Goal: Task Accomplishment & Management: Use online tool/utility

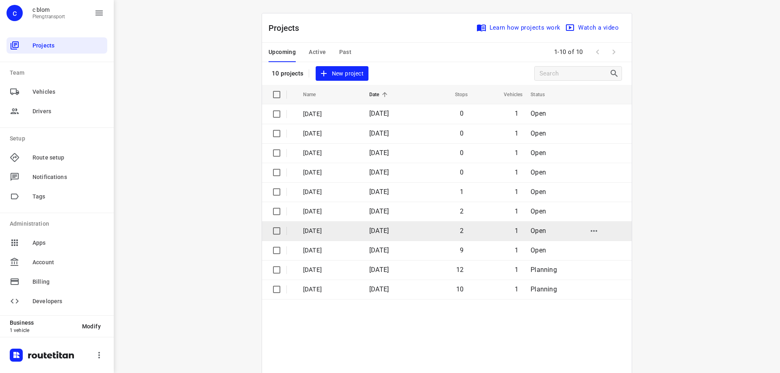
click at [378, 227] on span "[DATE]" at bounding box center [379, 231] width 20 height 8
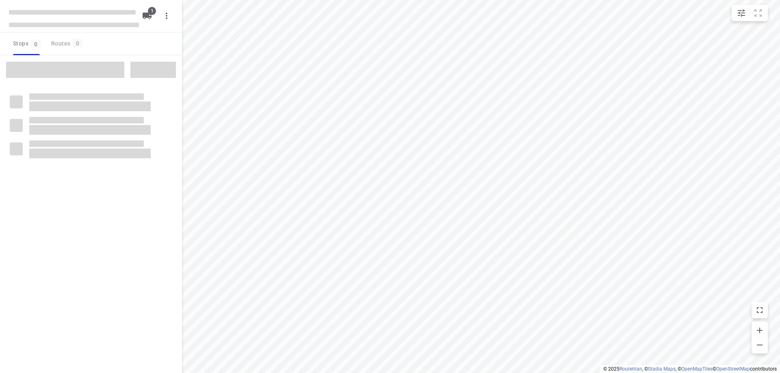
type input "distance"
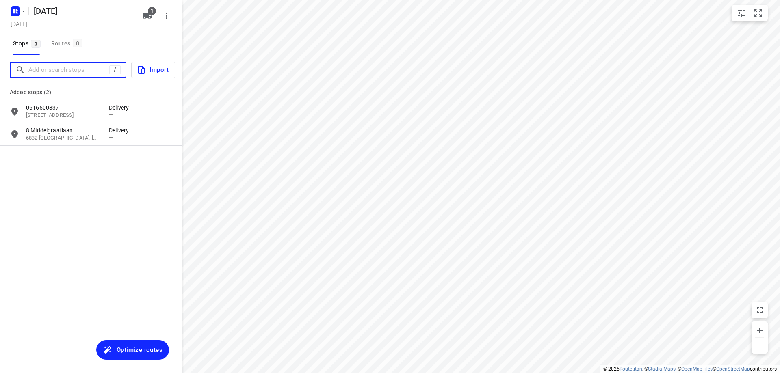
click at [50, 72] on input "Add or search stops" at bounding box center [68, 70] width 81 height 13
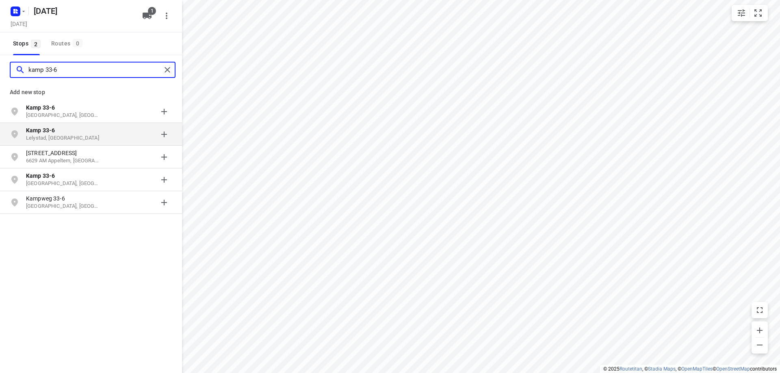
type input "kamp 33-6"
click at [64, 130] on p "Kamp 33-6" at bounding box center [63, 130] width 75 height 8
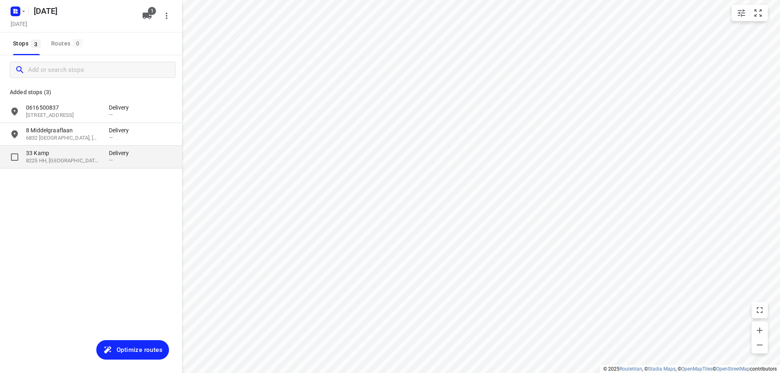
click at [108, 158] on div "33 Kamp 8225 HH, [GEOGRAPHIC_DATA], [GEOGRAPHIC_DATA]" at bounding box center [67, 157] width 83 height 16
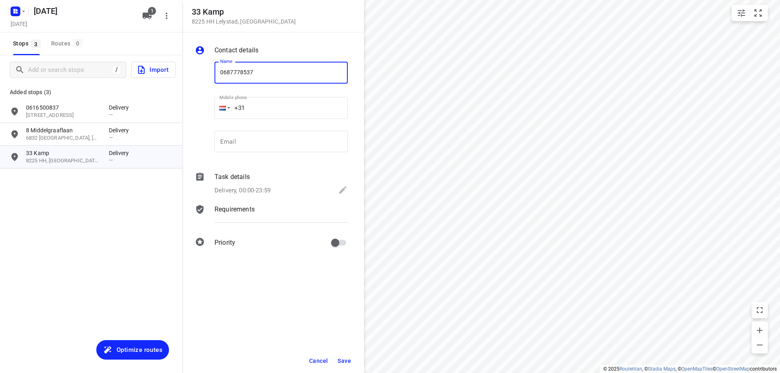
type input "0687778537"
click at [349, 361] on span "Save" at bounding box center [344, 361] width 13 height 7
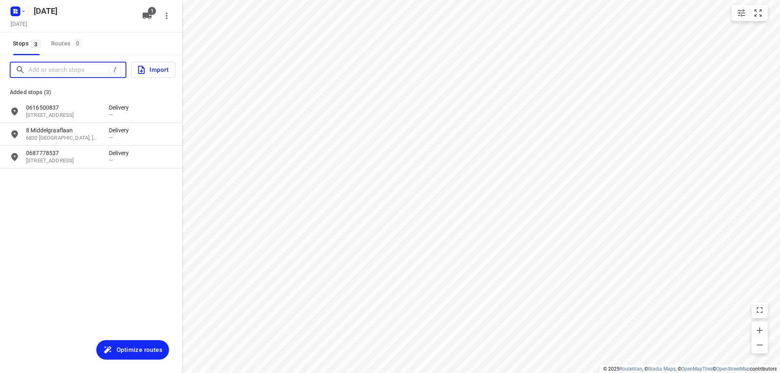
click at [72, 71] on input "Add or search stops" at bounding box center [68, 70] width 81 height 13
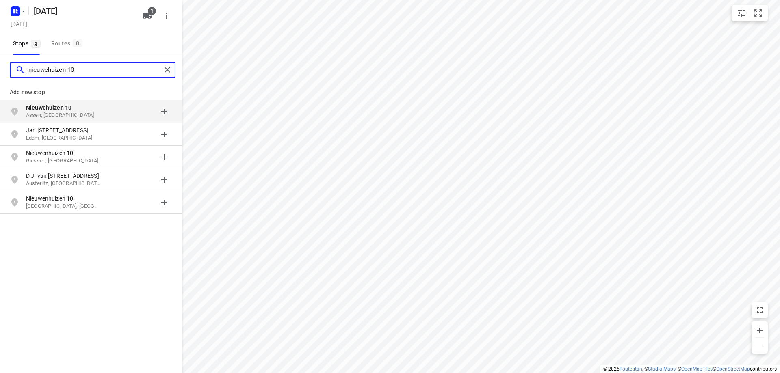
type input "nieuwehuizen 10"
click at [65, 115] on p "Assen, [GEOGRAPHIC_DATA]" at bounding box center [63, 116] width 75 height 8
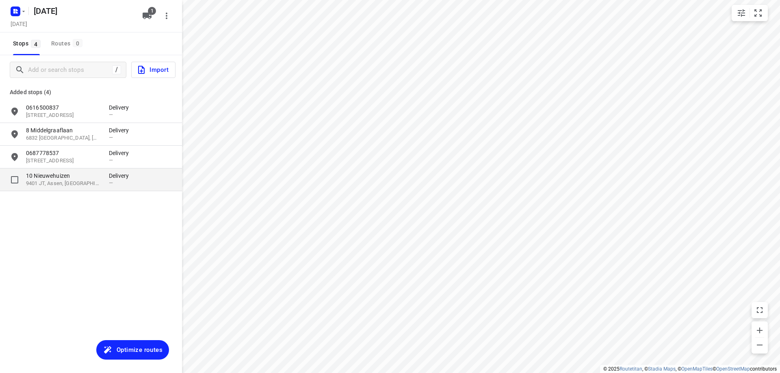
click at [76, 185] on p "9401 JT, Assen, [GEOGRAPHIC_DATA]" at bounding box center [63, 184] width 75 height 8
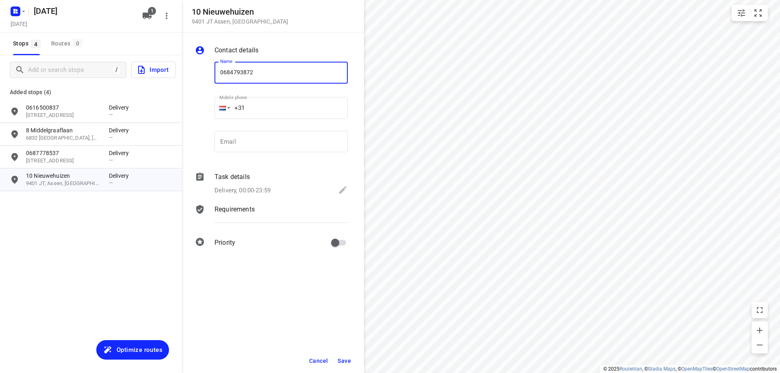
type input "0684793872"
click at [347, 363] on span "Save" at bounding box center [344, 361] width 13 height 7
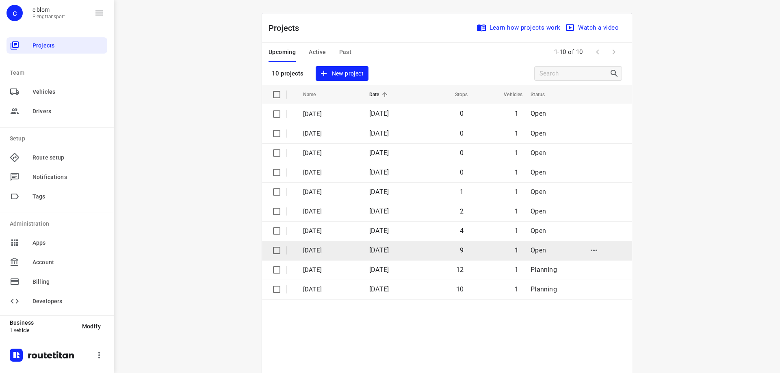
click at [356, 253] on p "[DATE]" at bounding box center [330, 250] width 54 height 9
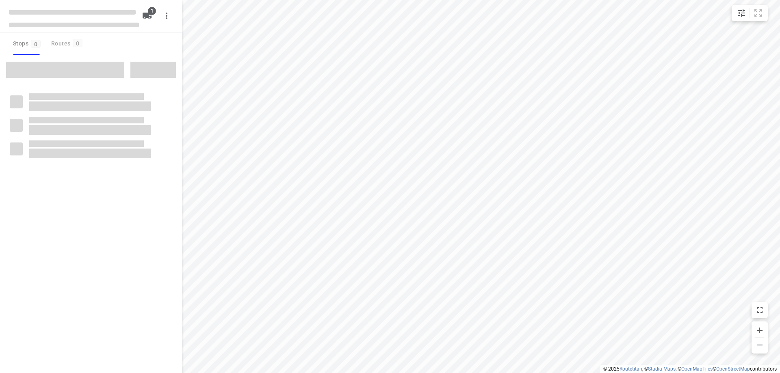
type input "distance"
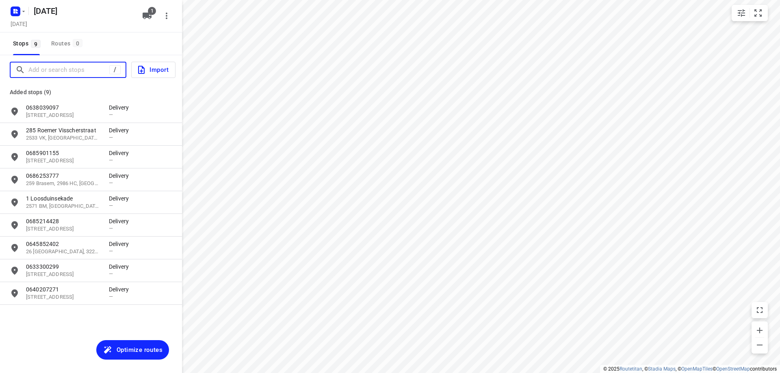
click at [74, 70] on input "Add or search stops" at bounding box center [68, 70] width 81 height 13
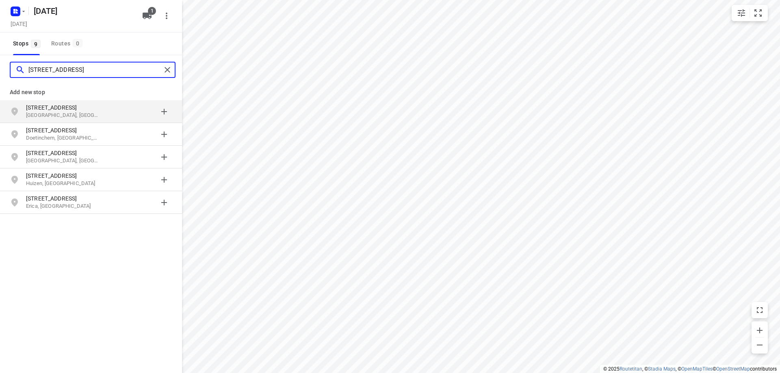
type input "[STREET_ADDRESS]"
click at [65, 113] on p "[GEOGRAPHIC_DATA], [GEOGRAPHIC_DATA]" at bounding box center [63, 116] width 75 height 8
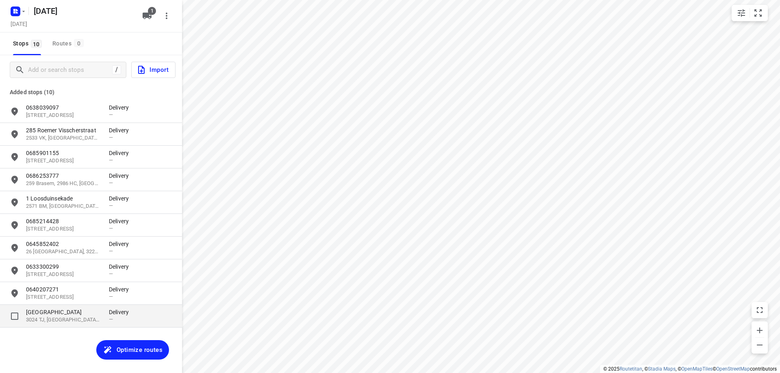
click at [58, 317] on p "3024 TJ, [GEOGRAPHIC_DATA], [GEOGRAPHIC_DATA]" at bounding box center [63, 320] width 75 height 8
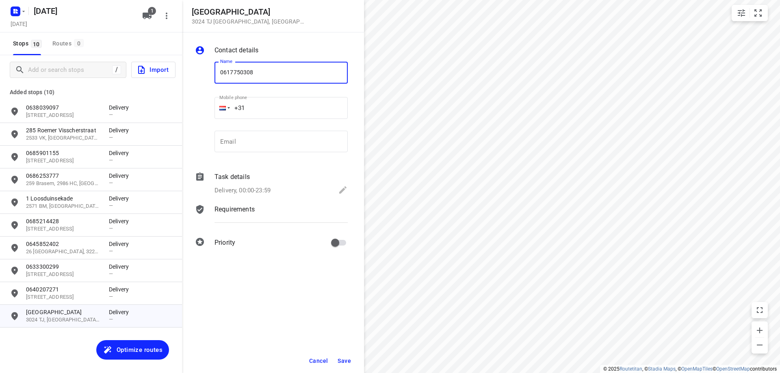
type input "0617750308"
click at [350, 361] on span "Save" at bounding box center [344, 361] width 13 height 7
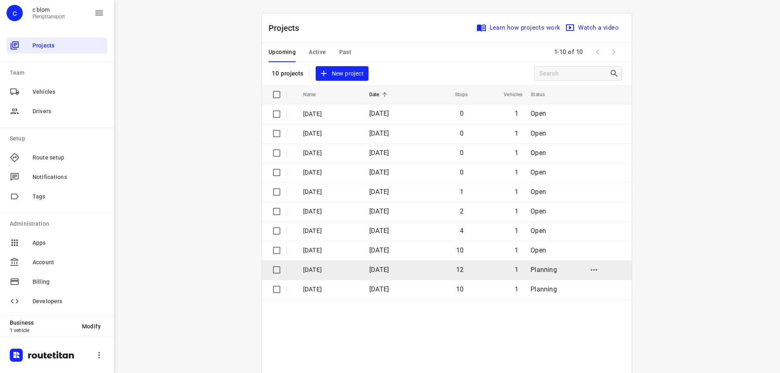
click at [416, 268] on td "[DATE]" at bounding box center [389, 270] width 53 height 20
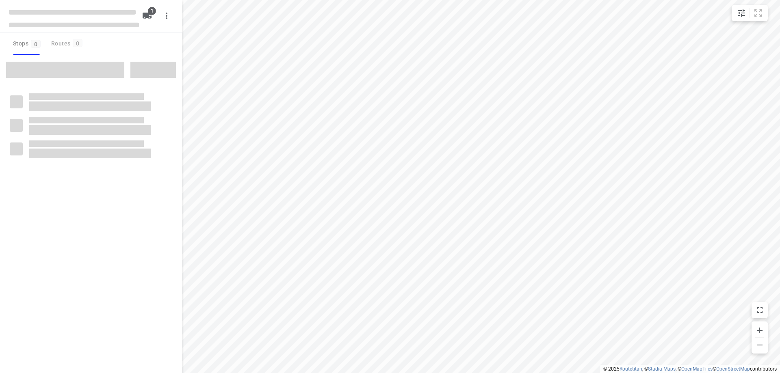
type input "distance"
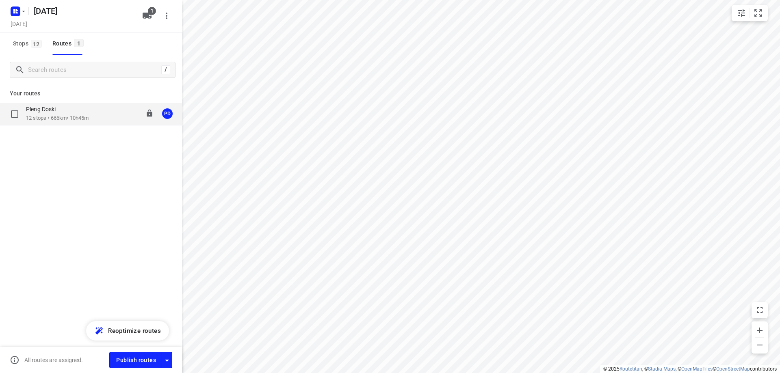
click at [106, 116] on div "Pleng Doski 12 stops • 666km • 10h45m 08:00-18:50 PD" at bounding box center [104, 114] width 156 height 17
